Goal: Task Accomplishment & Management: Manage account settings

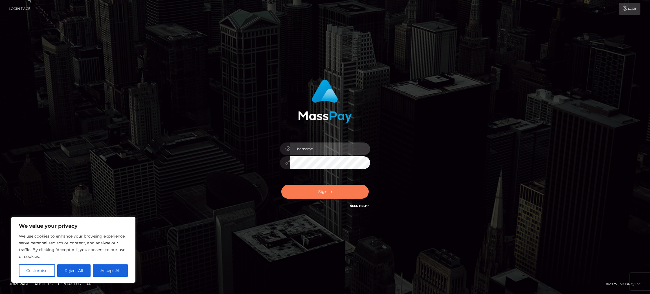
type input "Jasmine.ACE"
click at [314, 189] on button "Sign in" at bounding box center [324, 192] width 87 height 14
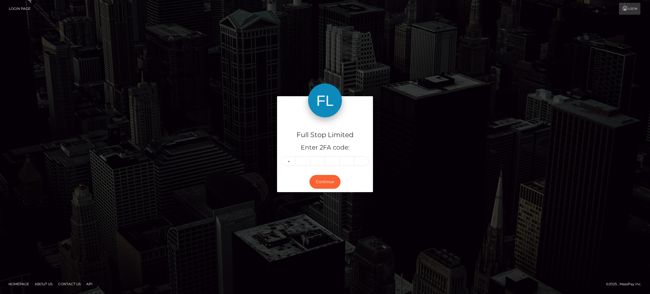
type input "0"
type input "6"
type input "9"
type input "7"
type input "9"
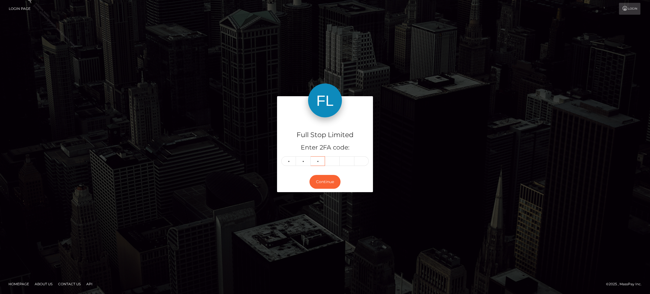
type input "0"
type input "8"
type input "9"
type input "4"
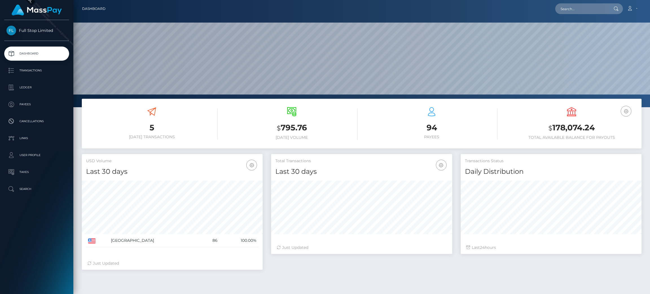
scroll to position [100, 181]
drag, startPoint x: 597, startPoint y: 125, endPoint x: 553, endPoint y: 128, distance: 44.1
click at [553, 128] on h3 "$ 178,074.24" at bounding box center [570, 128] width 131 height 12
copy h3 "178,074.24"
